Goal: Task Accomplishment & Management: Use online tool/utility

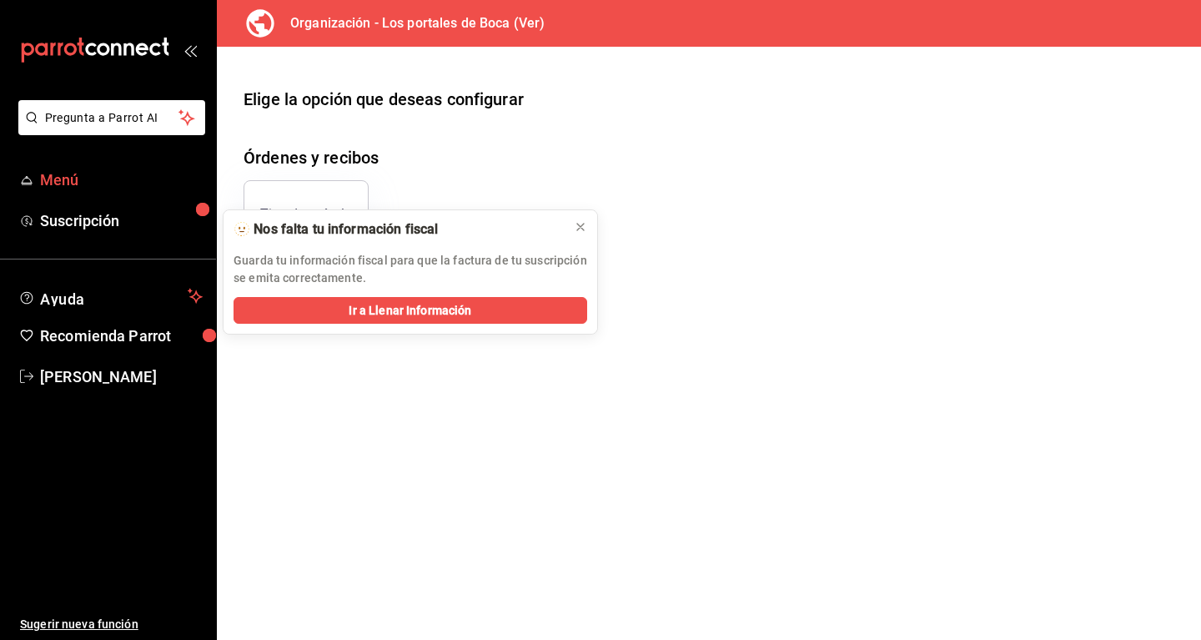
click at [64, 181] on span "Menú" at bounding box center [121, 179] width 163 height 23
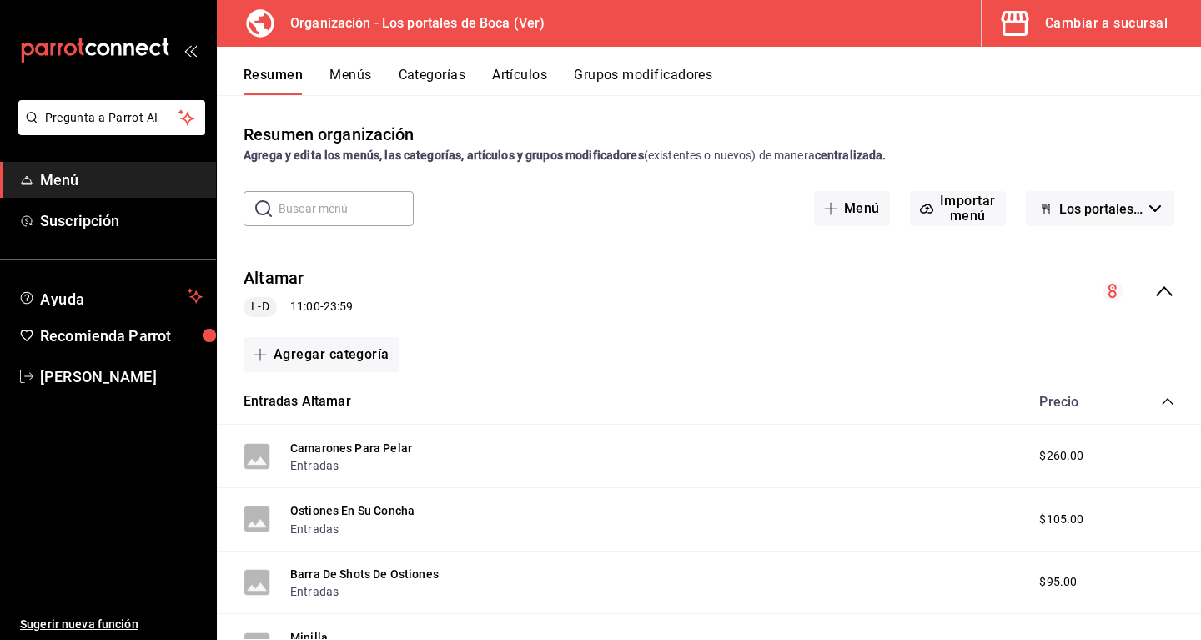
click at [1067, 17] on div "Cambiar a sucursal" at bounding box center [1106, 23] width 123 height 23
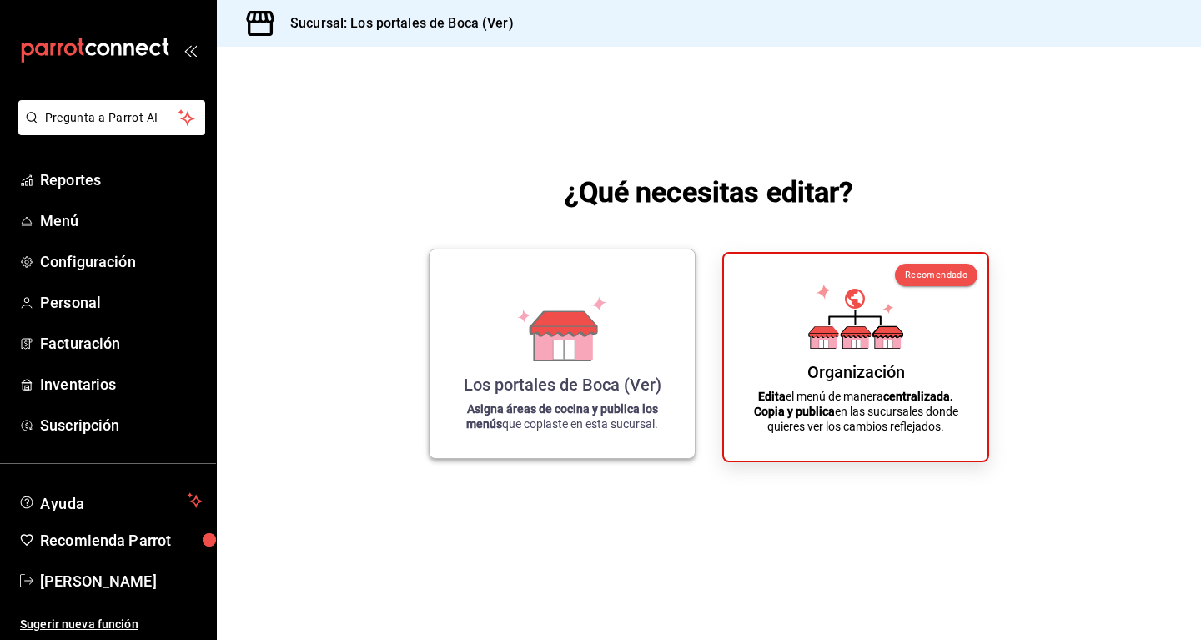
click at [571, 384] on div "Los portales de Boca (Ver)" at bounding box center [563, 384] width 198 height 20
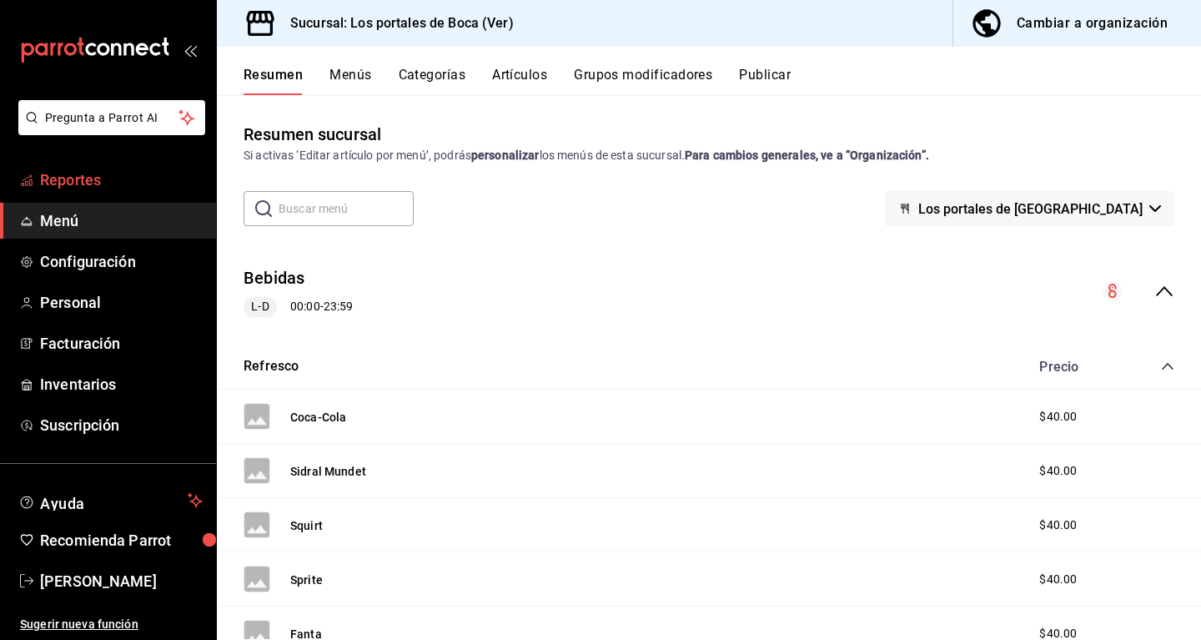
click at [129, 173] on span "Reportes" at bounding box center [121, 179] width 163 height 23
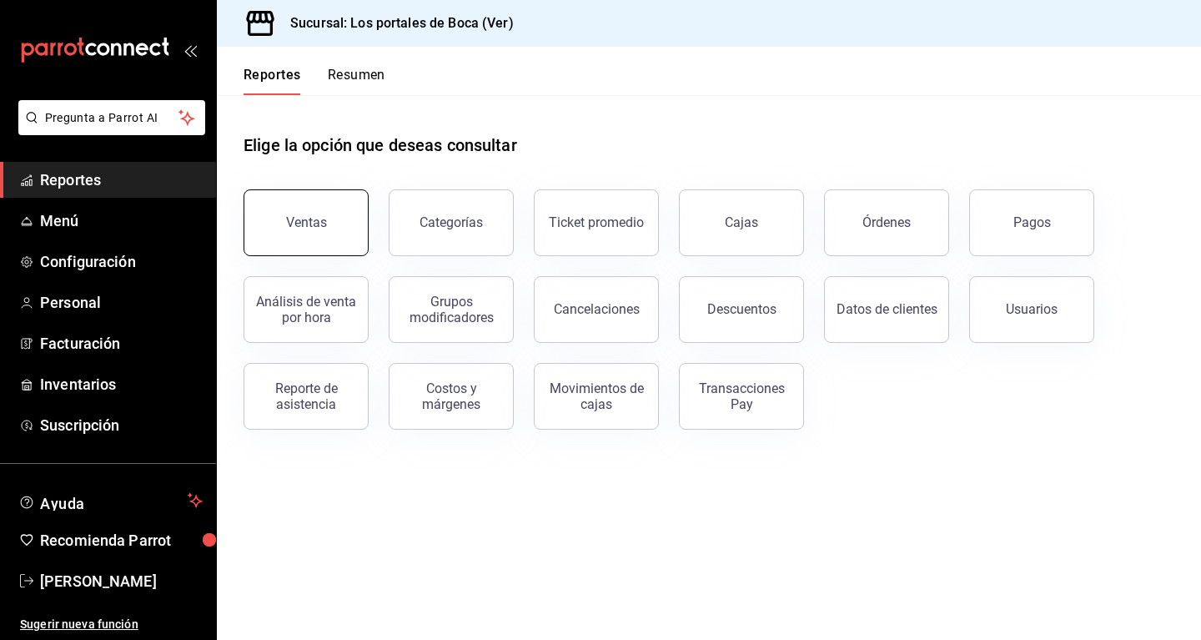
click at [336, 207] on button "Ventas" at bounding box center [306, 222] width 125 height 67
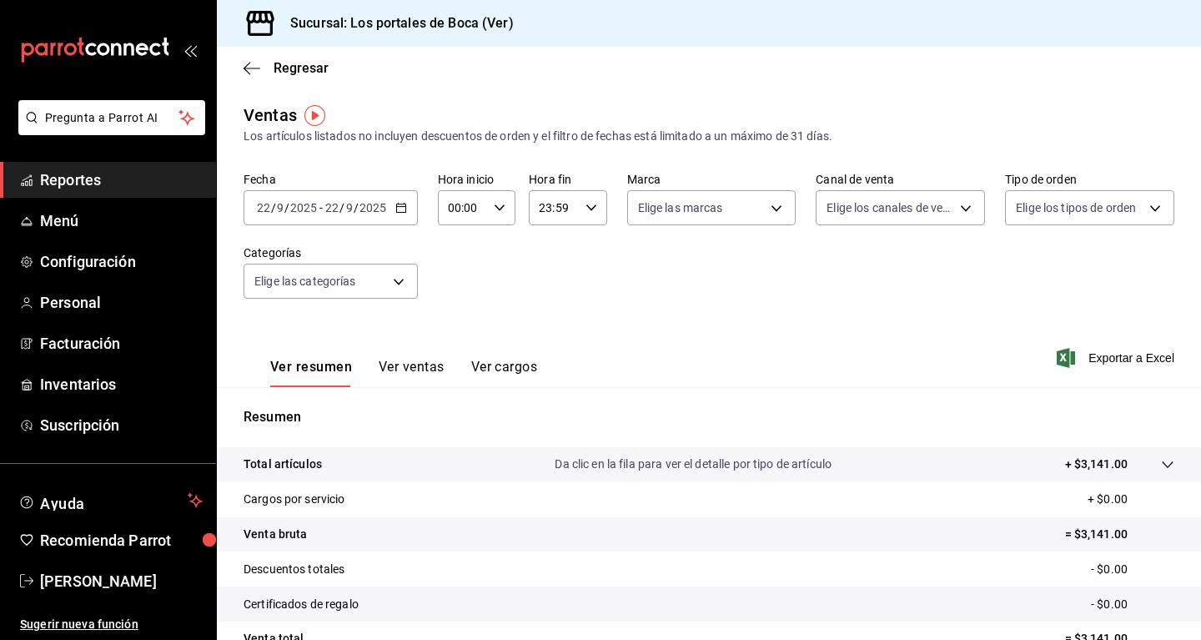
click at [413, 372] on button "Ver ventas" at bounding box center [412, 373] width 66 height 28
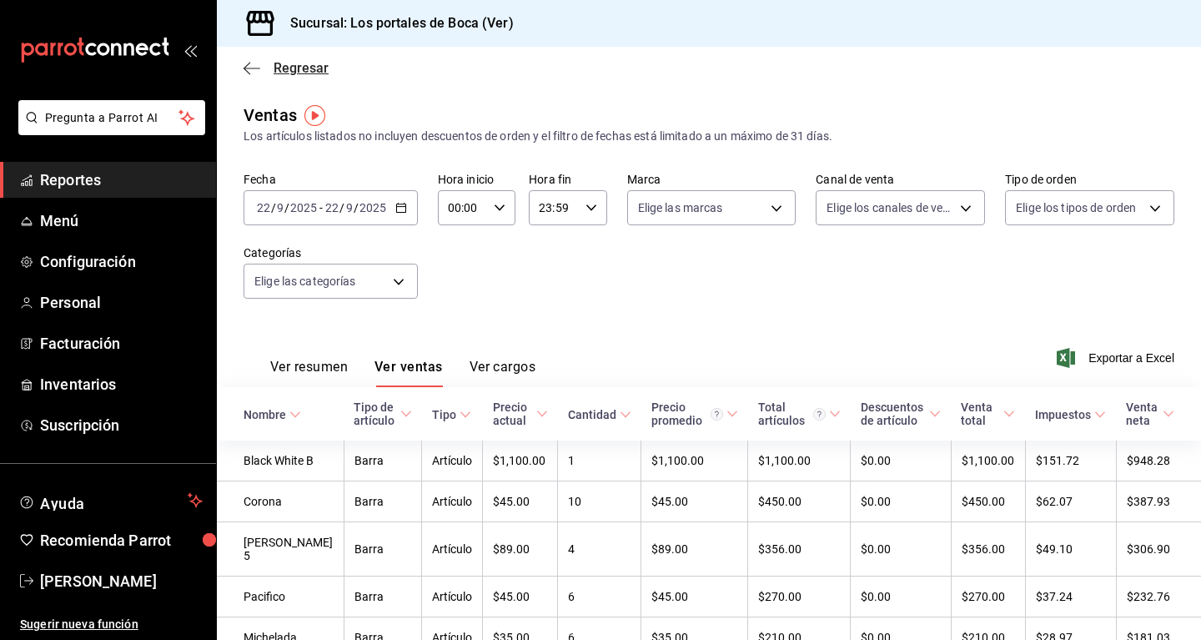
click at [251, 74] on icon "button" at bounding box center [252, 68] width 17 height 15
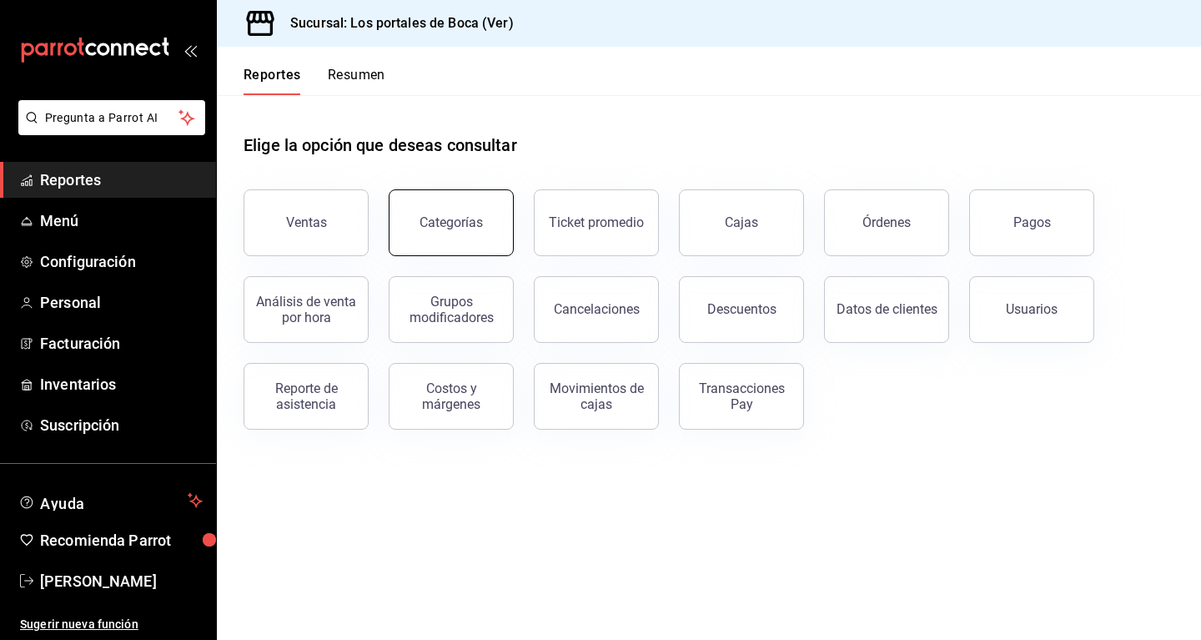
click at [461, 231] on button "Categorías" at bounding box center [451, 222] width 125 height 67
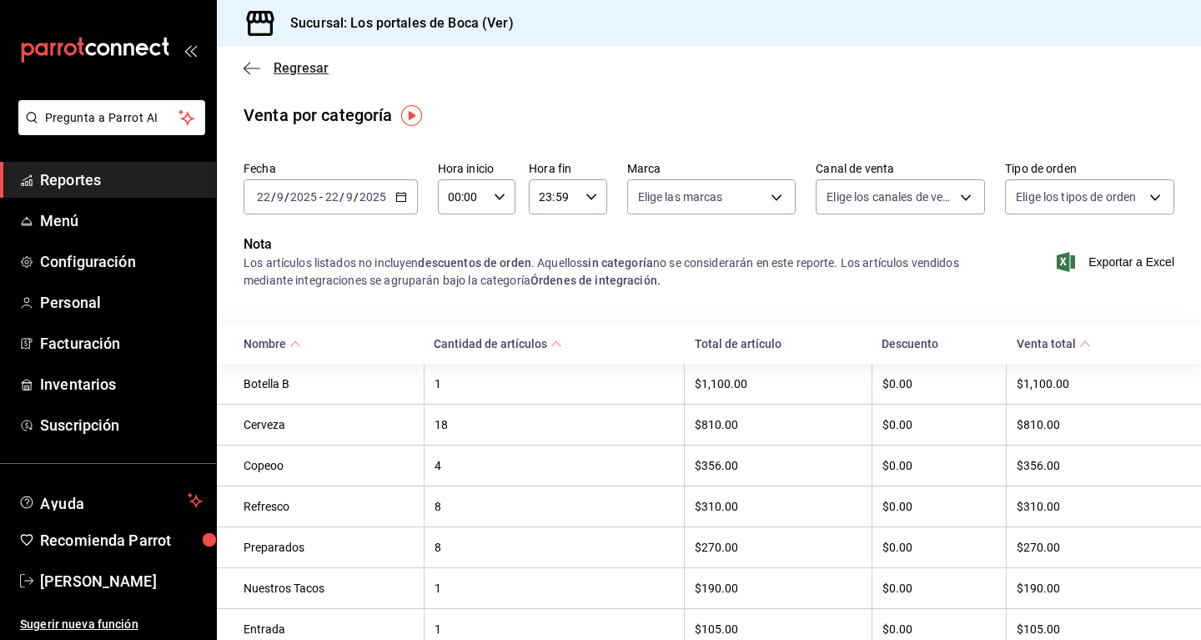
click at [252, 62] on icon "button" at bounding box center [252, 68] width 17 height 15
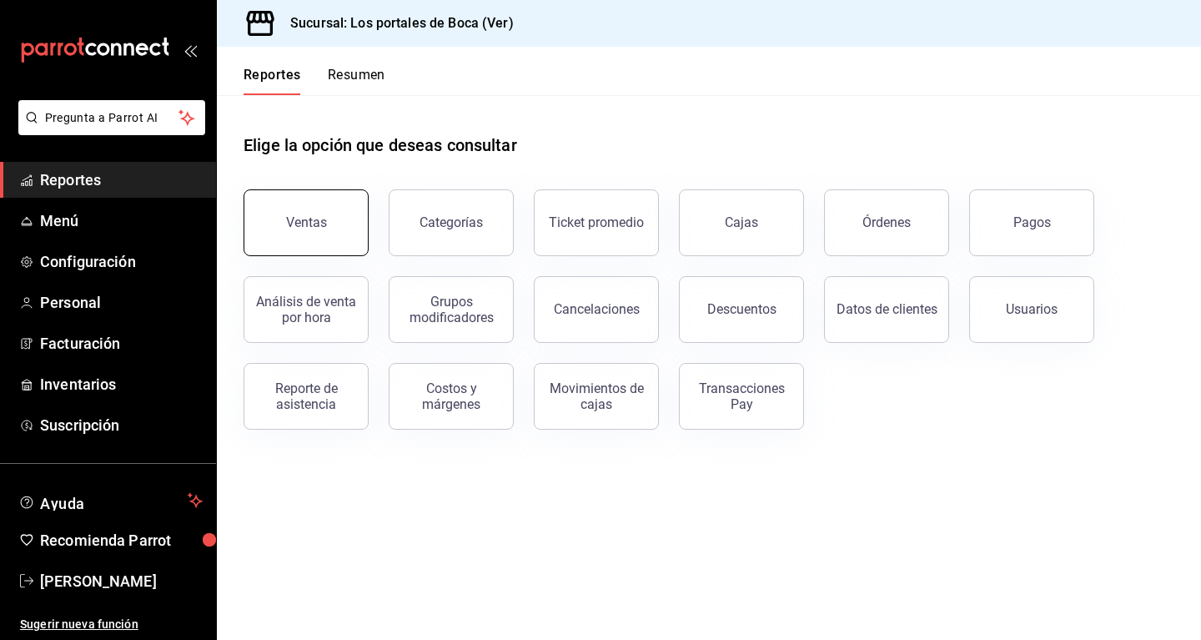
click at [355, 228] on button "Ventas" at bounding box center [306, 222] width 125 height 67
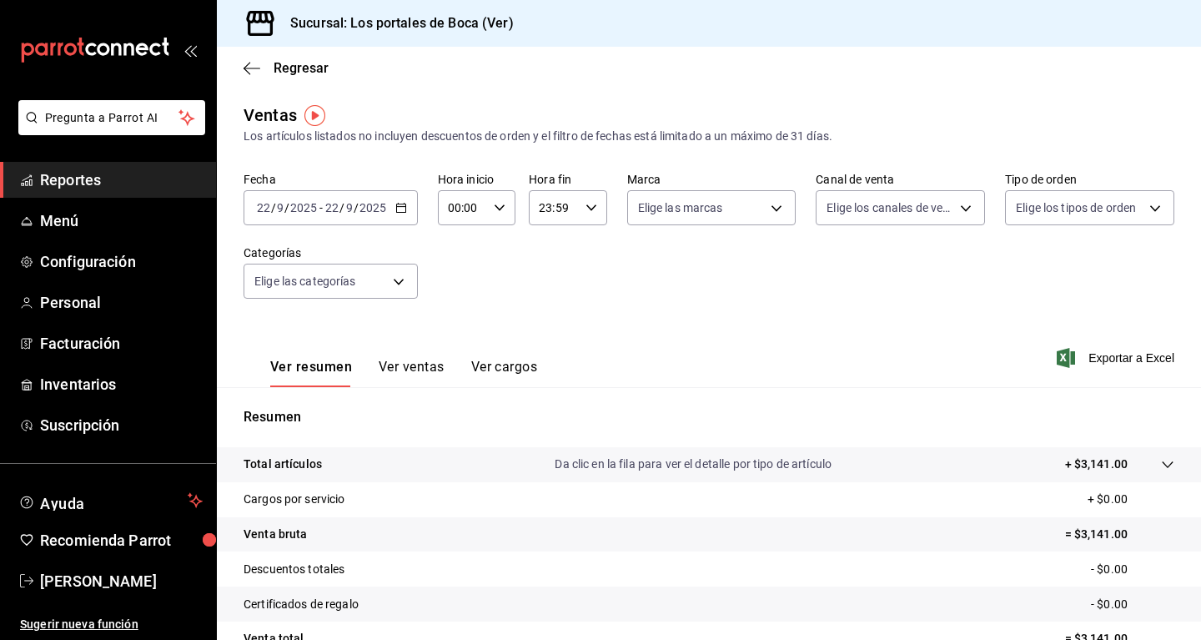
click at [432, 368] on button "Ver ventas" at bounding box center [412, 373] width 66 height 28
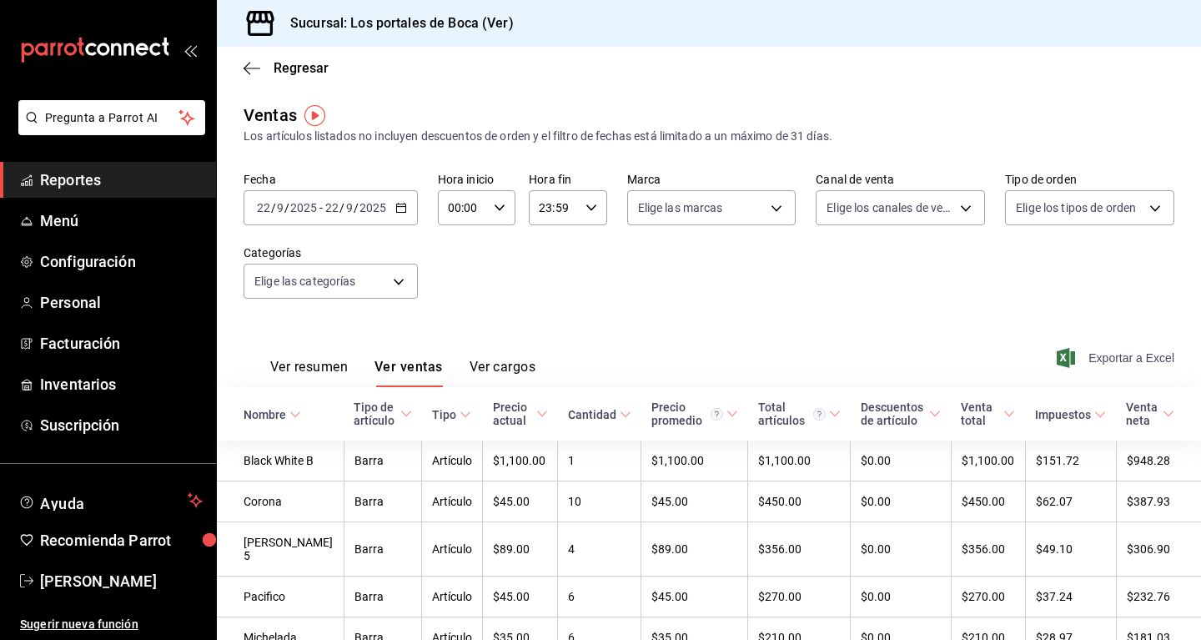
click at [1146, 356] on span "Exportar a Excel" at bounding box center [1117, 358] width 114 height 20
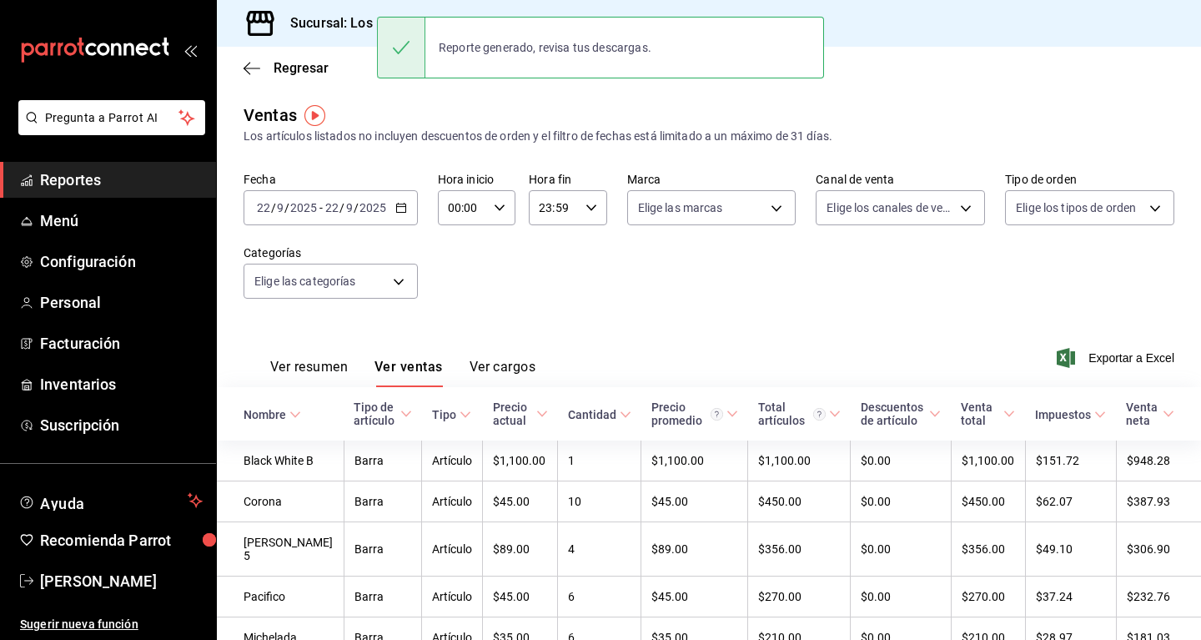
click at [357, 101] on main "Regresar Ventas Los artículos listados no incluyen descuentos de orden y el fil…" at bounding box center [709, 539] width 984 height 984
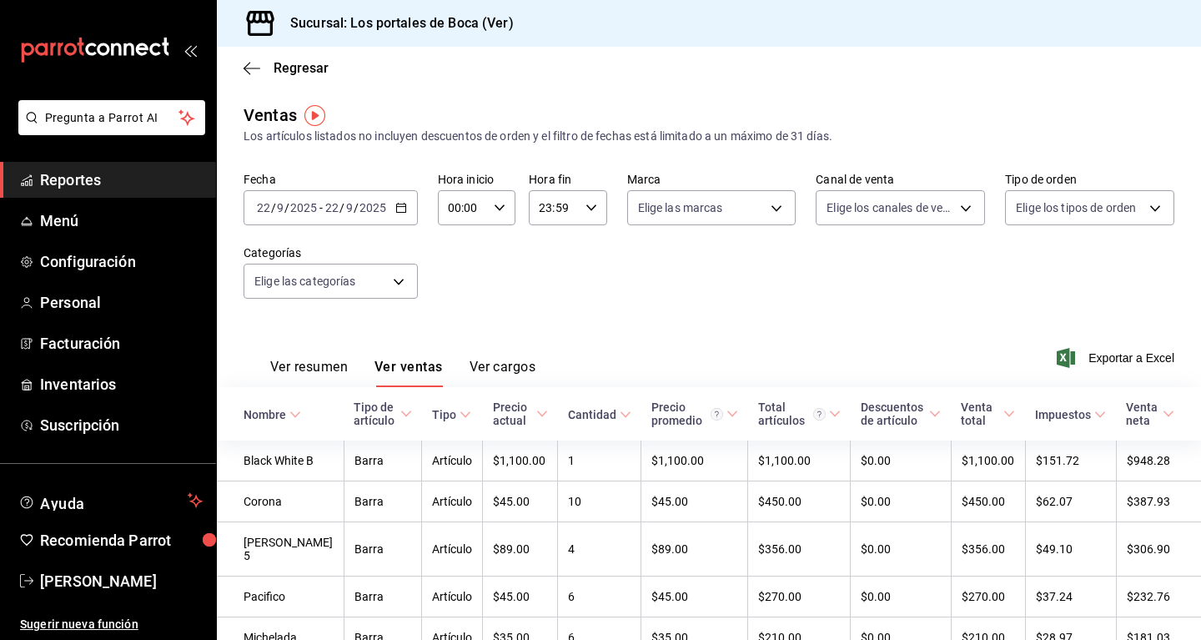
click at [394, 213] on div "[DATE] [DATE] - [DATE] [DATE]" at bounding box center [331, 207] width 174 height 35
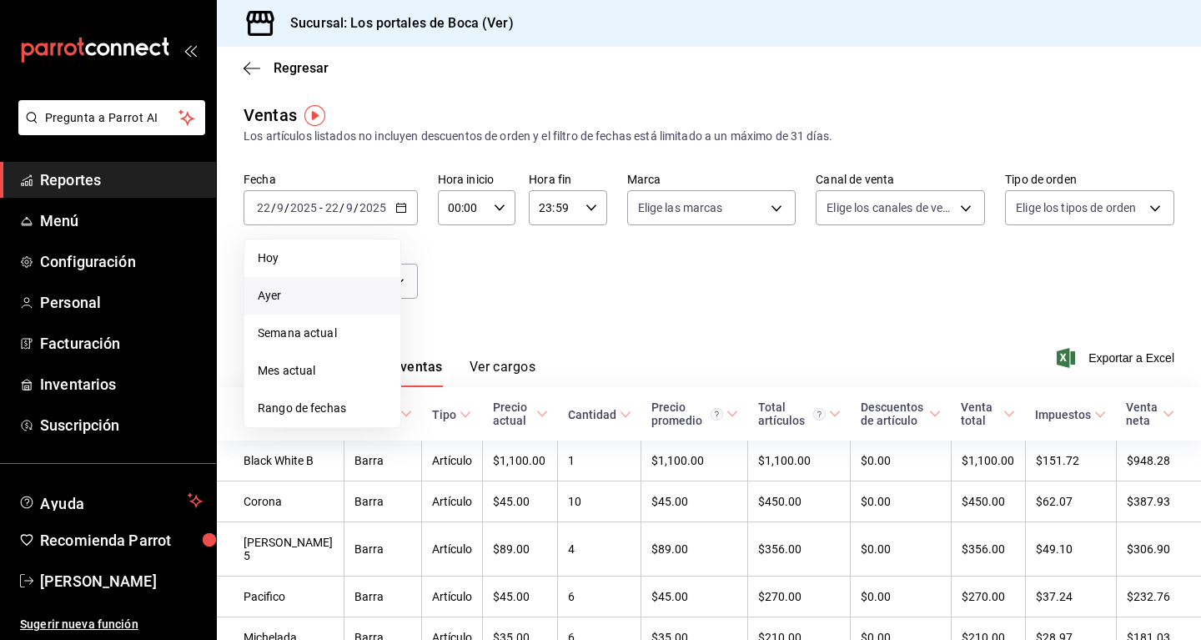
click at [314, 288] on span "Ayer" at bounding box center [322, 296] width 129 height 18
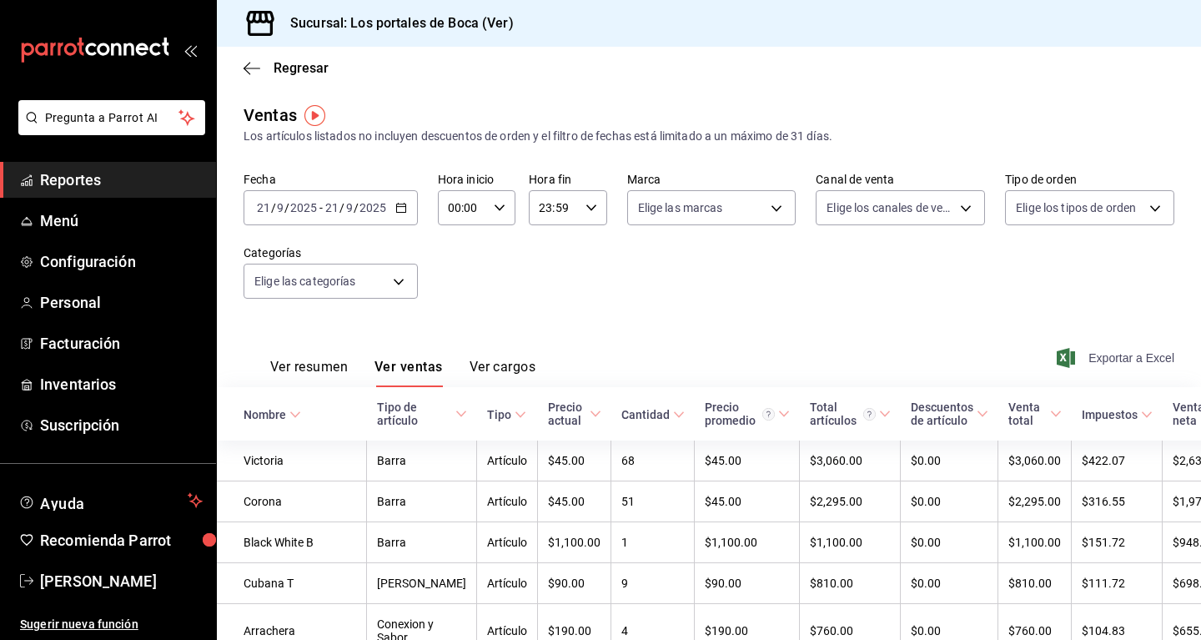
click at [1149, 355] on span "Exportar a Excel" at bounding box center [1117, 358] width 114 height 20
